Goal: Find contact information

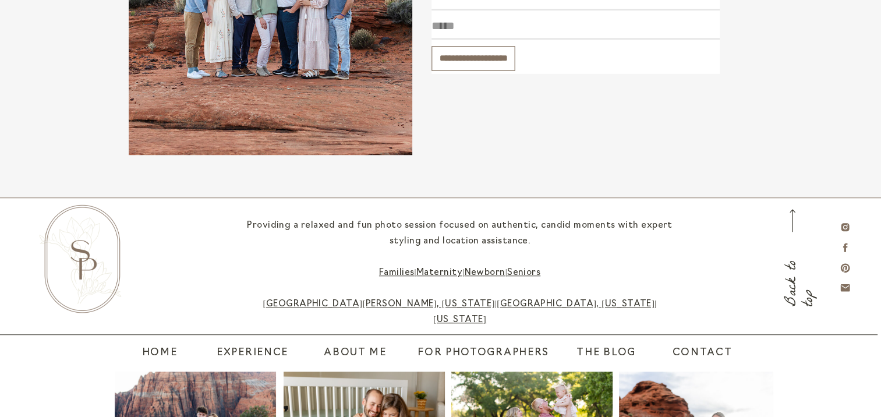
scroll to position [1187, 0]
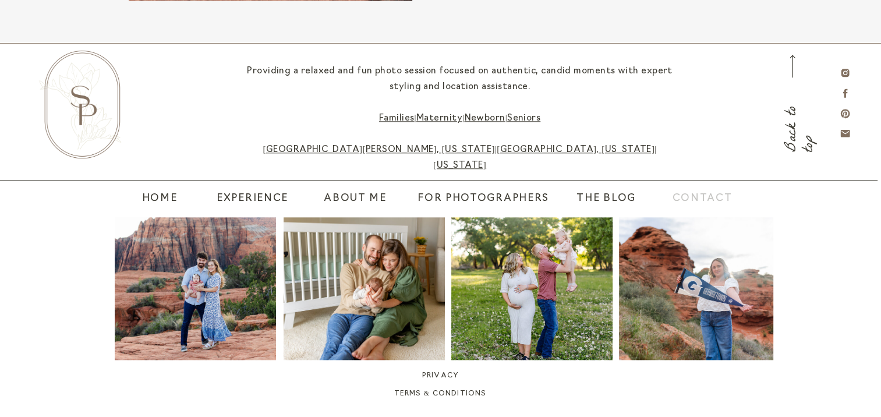
click at [708, 200] on nav "contact" at bounding box center [695, 199] width 47 height 16
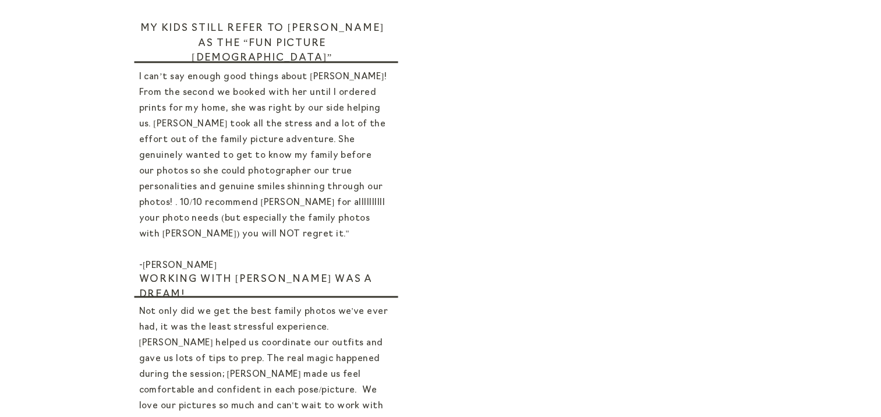
scroll to position [1090, 0]
